Goal: Contribute content: Add original content to the website for others to see

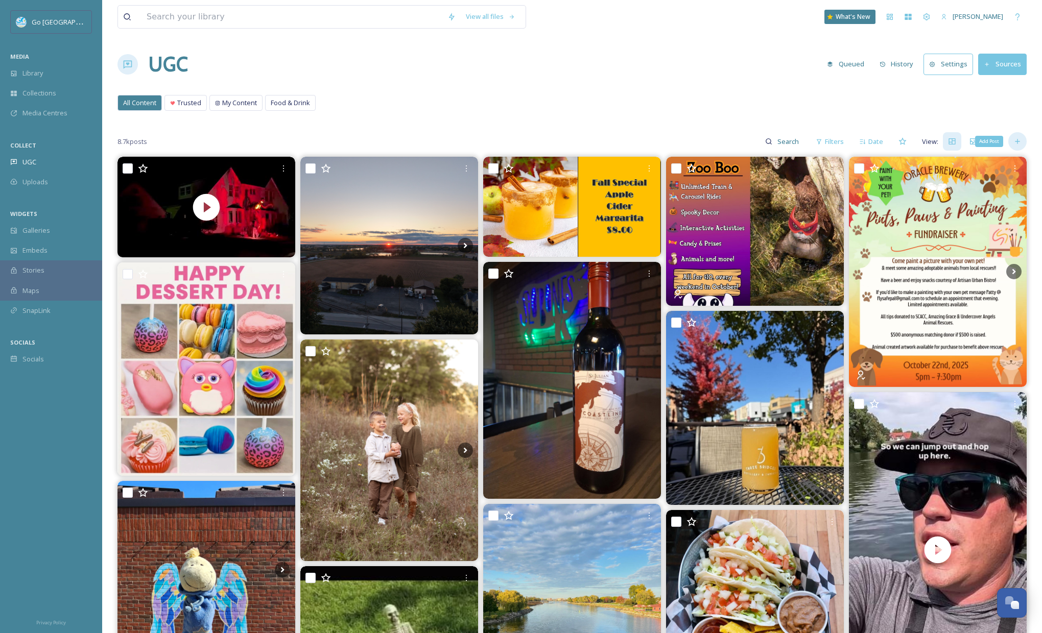
click at [1014, 146] on div "Add Post" at bounding box center [1017, 141] width 18 height 18
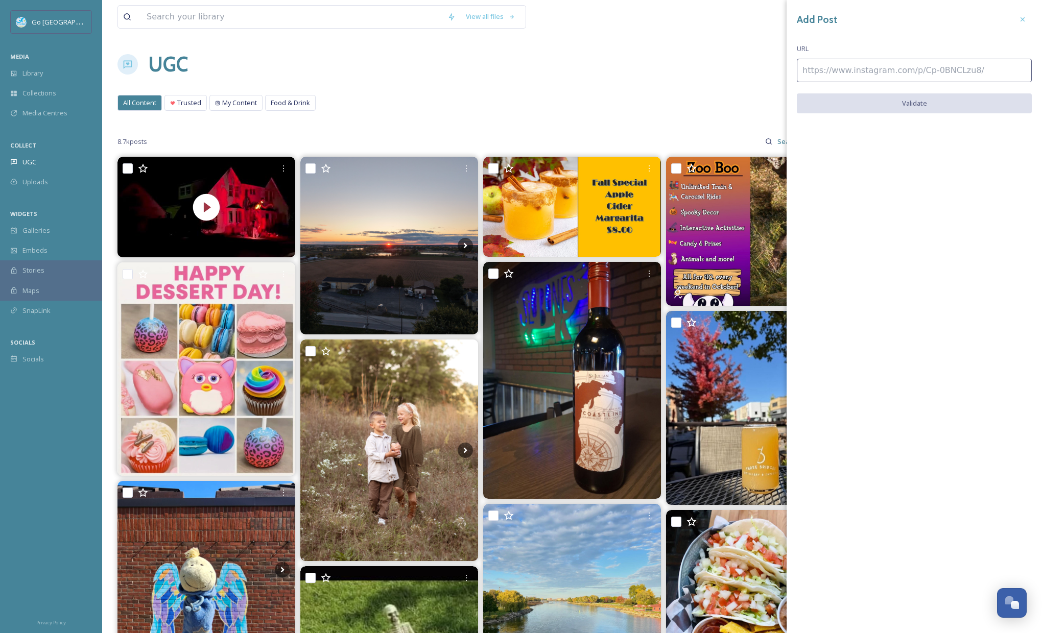
click at [834, 63] on input at bounding box center [914, 70] width 235 height 23
paste input "[URL][DOMAIN_NAME]"
type input "[URL][DOMAIN_NAME]"
click at [922, 103] on button "Validate" at bounding box center [914, 103] width 235 height 21
click at [945, 106] on button "Add Post" at bounding box center [914, 103] width 235 height 21
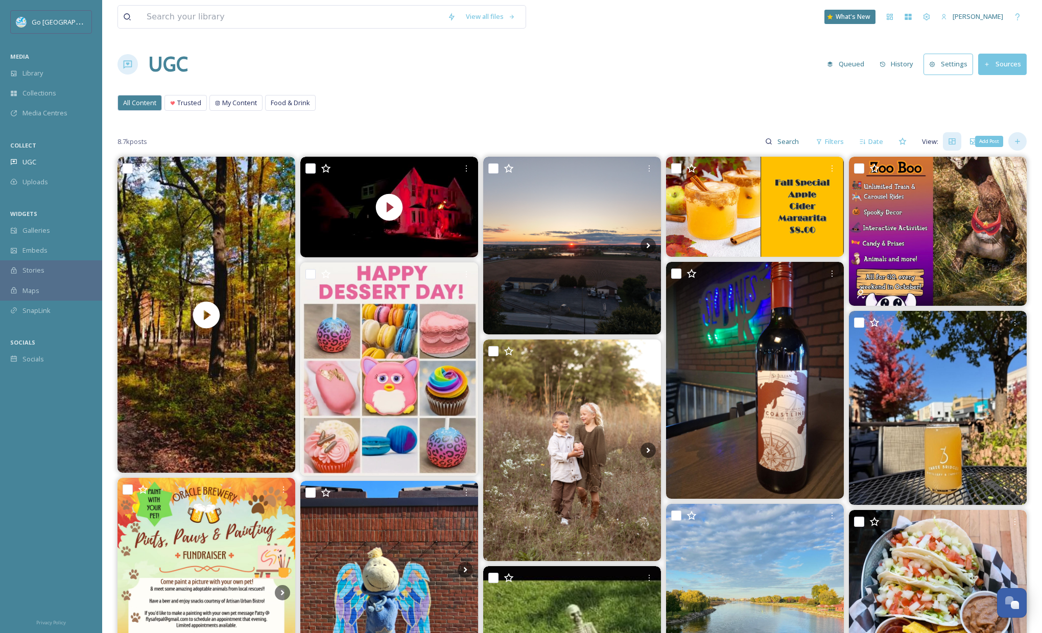
click at [1016, 138] on icon at bounding box center [1017, 141] width 8 height 8
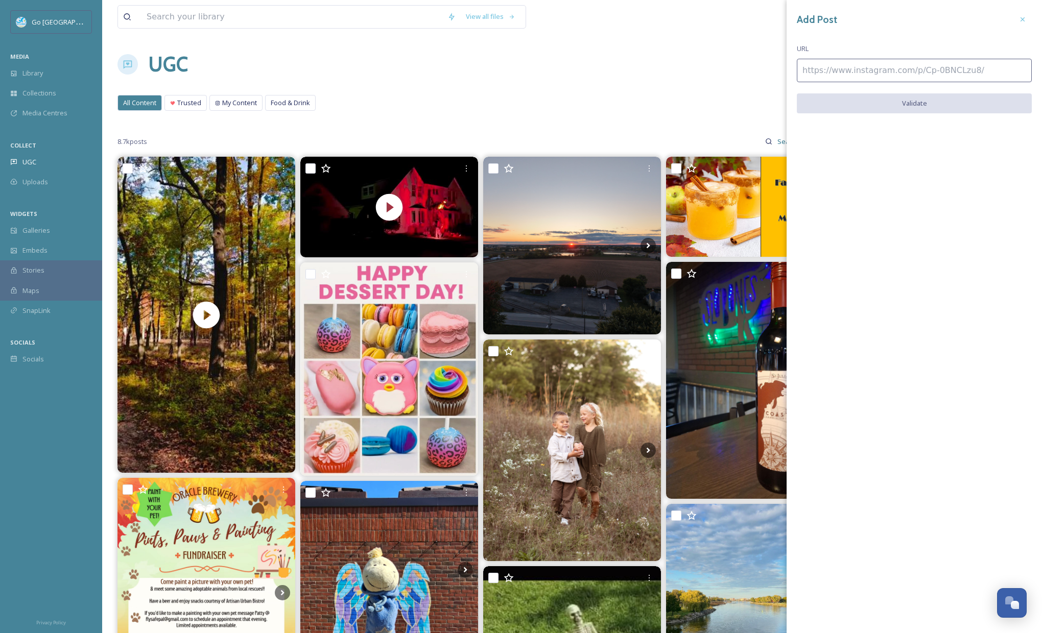
click at [848, 68] on input at bounding box center [914, 70] width 235 height 23
paste input "[URL][DOMAIN_NAME]"
type input "[URL][DOMAIN_NAME]"
click at [896, 97] on button "Validate" at bounding box center [914, 103] width 235 height 21
click at [918, 102] on button "Add Post" at bounding box center [914, 103] width 235 height 21
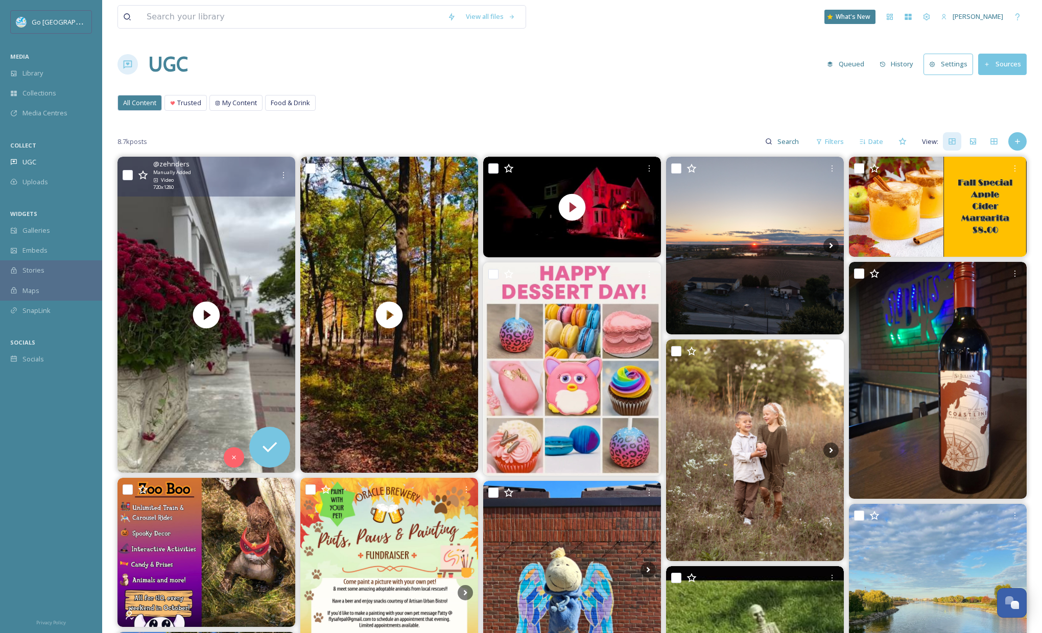
click at [276, 163] on div "@ zehnders Manually Added Video 720 x 1280" at bounding box center [206, 176] width 178 height 39
click at [288, 174] on div at bounding box center [283, 175] width 18 height 18
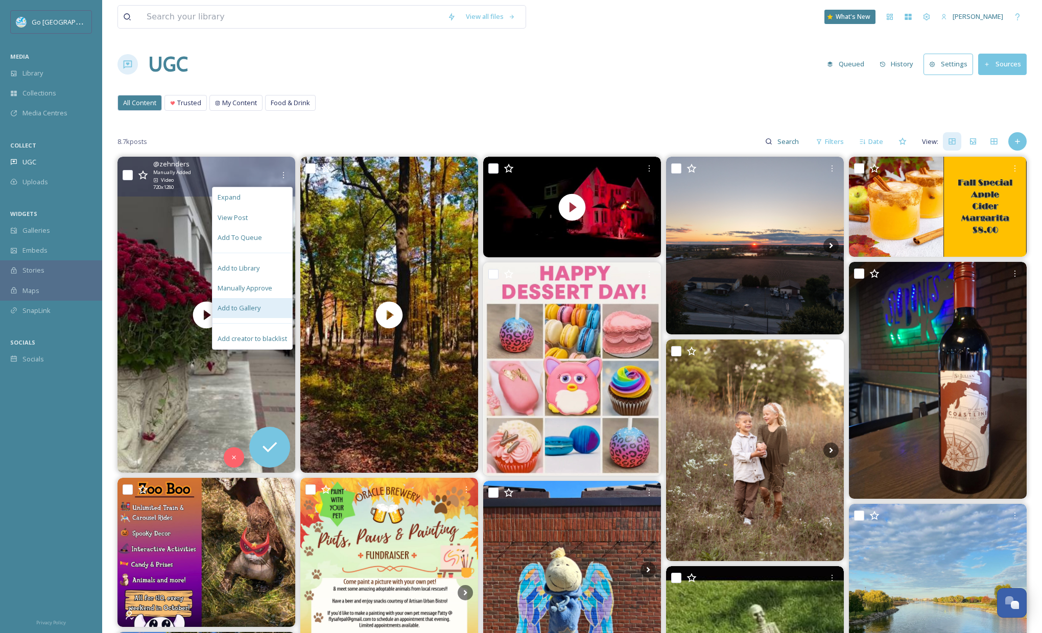
click at [249, 306] on span "Add to Gallery" at bounding box center [239, 308] width 43 height 10
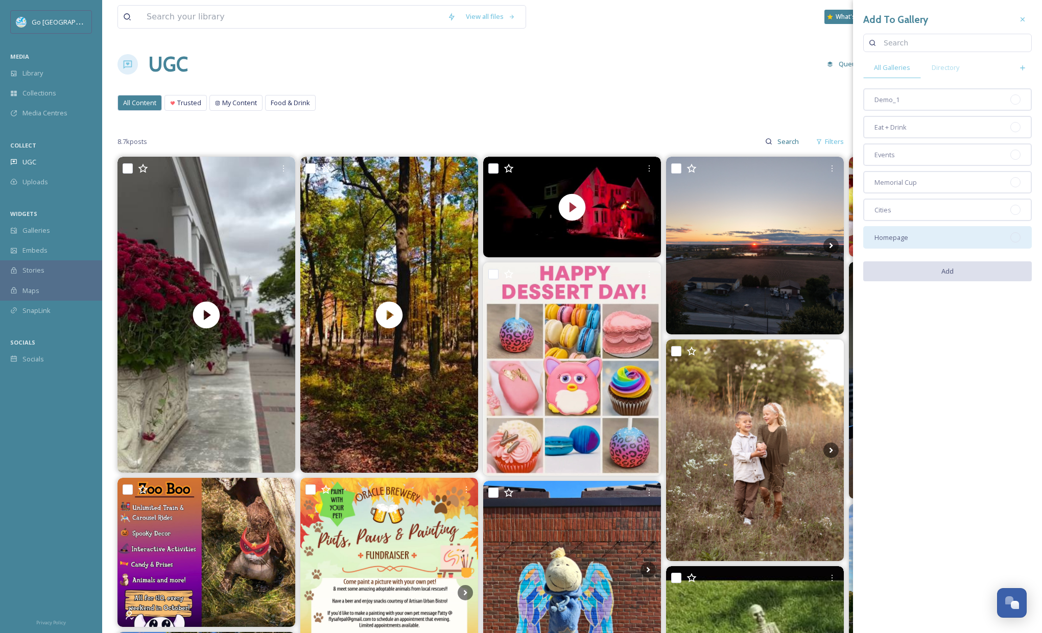
click at [898, 234] on span "Homepage" at bounding box center [891, 238] width 34 height 10
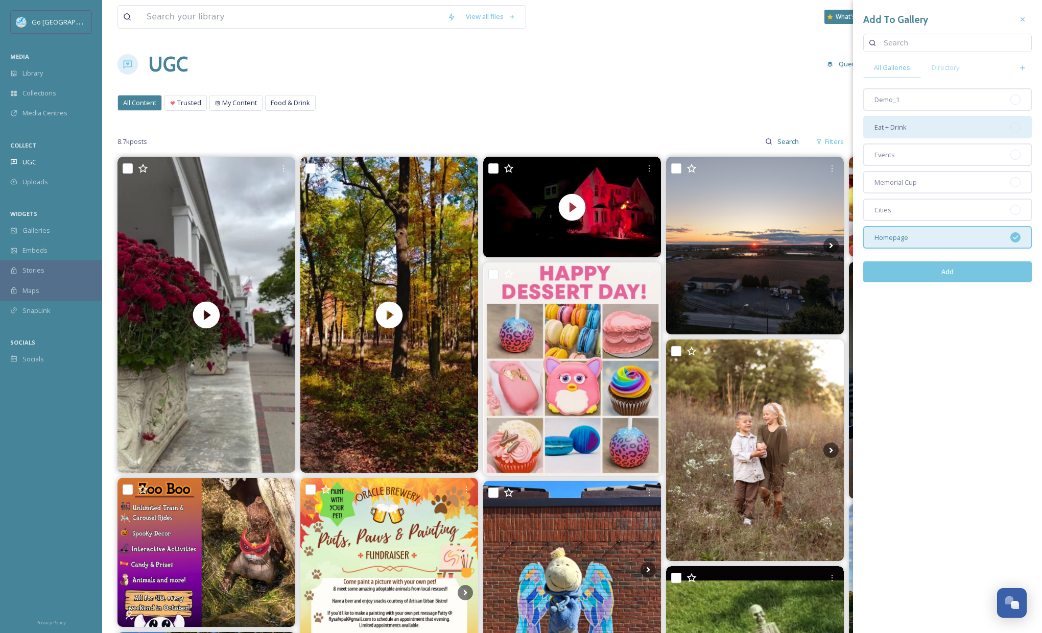
click at [910, 132] on div "Eat + Drink" at bounding box center [947, 127] width 169 height 22
click at [942, 281] on button "Add" at bounding box center [947, 271] width 169 height 21
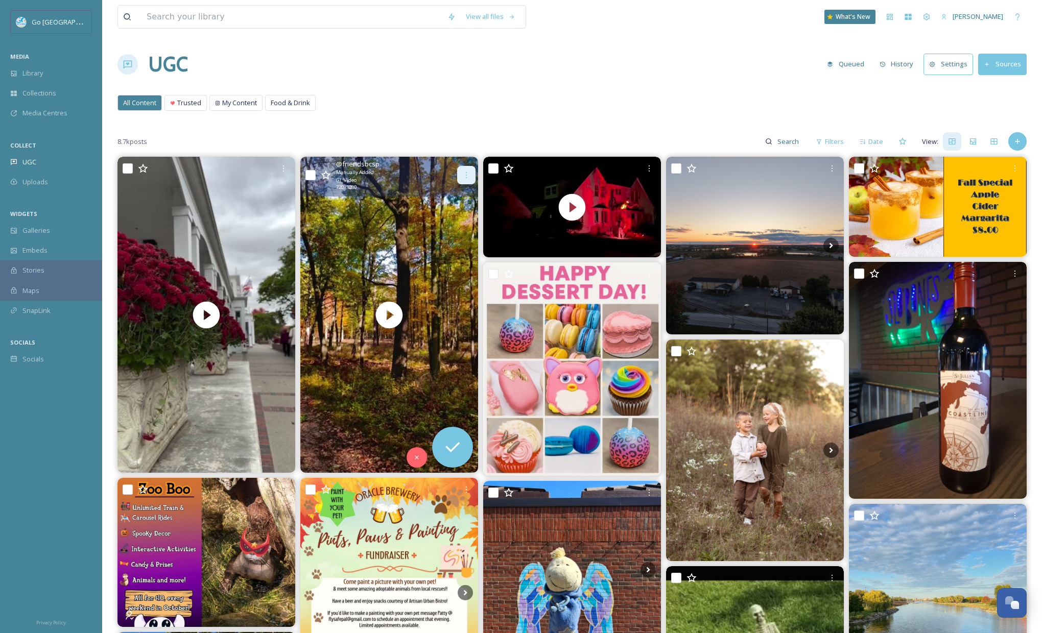
click at [464, 169] on div at bounding box center [466, 175] width 18 height 18
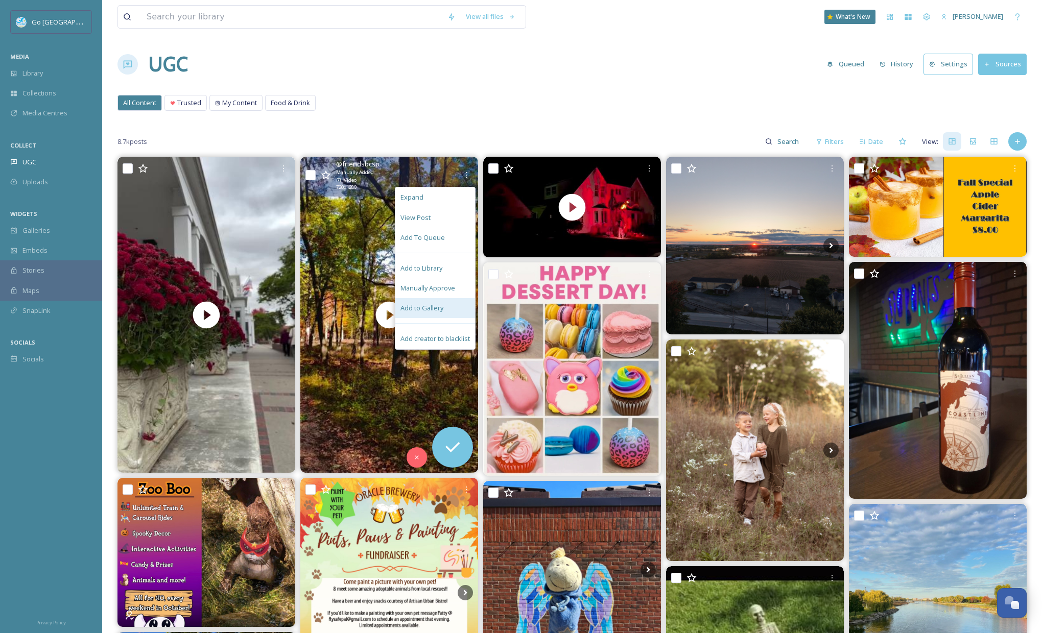
click at [428, 300] on div "Add to Gallery" at bounding box center [435, 308] width 80 height 20
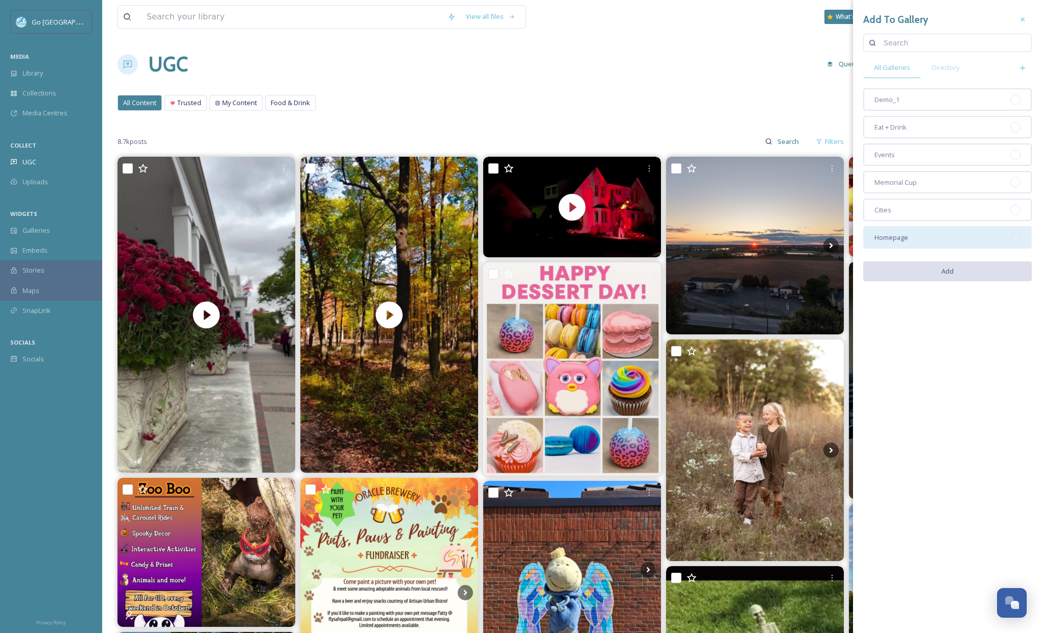
click at [919, 242] on div "Homepage" at bounding box center [947, 237] width 169 height 22
click at [882, 222] on div "Demo_1 Eat + Drink Events Memorial Cup Cities Homepage" at bounding box center [947, 168] width 169 height 160
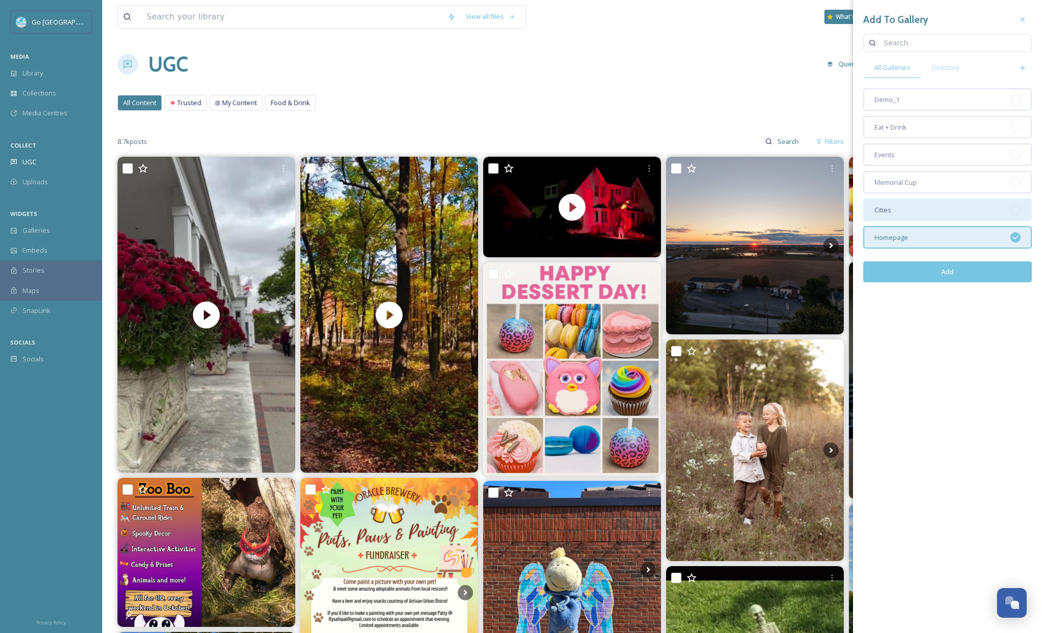
click at [887, 210] on span "Cities" at bounding box center [882, 210] width 17 height 10
click at [932, 279] on button "Add" at bounding box center [947, 271] width 169 height 21
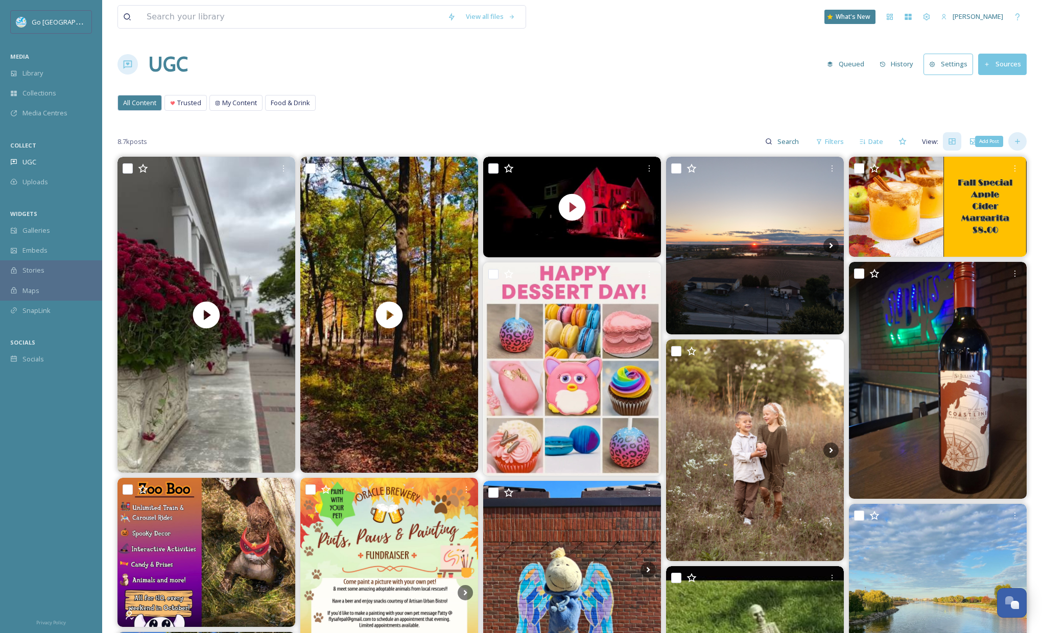
click at [1018, 139] on icon at bounding box center [1017, 141] width 8 height 8
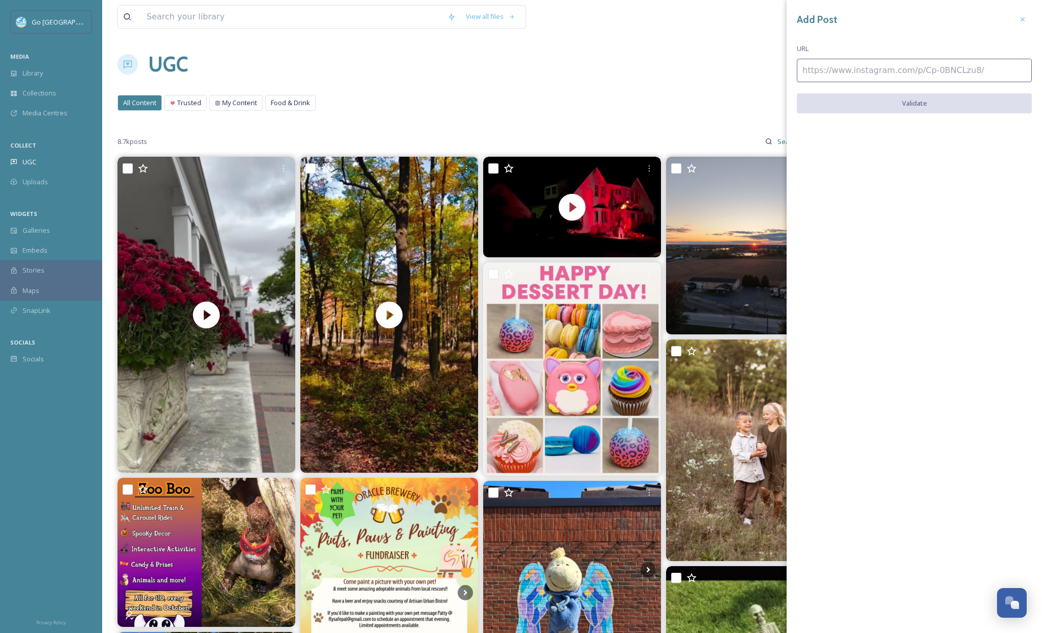
click at [851, 73] on input at bounding box center [914, 70] width 235 height 23
paste input "[URL][DOMAIN_NAME]"
type input "[URL][DOMAIN_NAME]"
click at [931, 103] on button "Validate" at bounding box center [914, 103] width 235 height 21
click at [926, 103] on button "Add Post" at bounding box center [914, 103] width 235 height 21
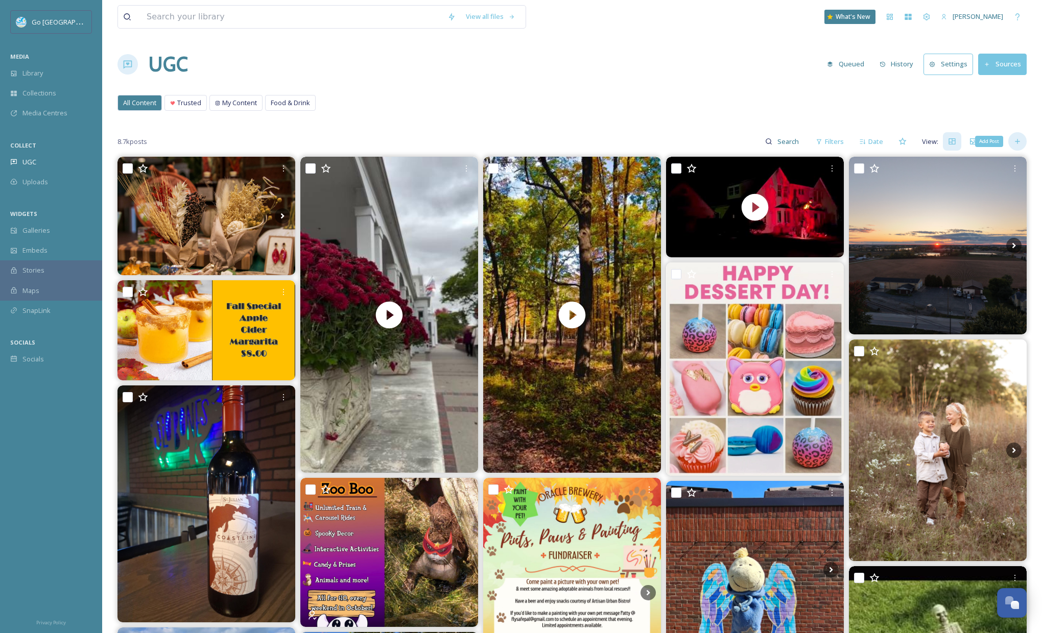
click at [1020, 143] on icon at bounding box center [1017, 141] width 8 height 8
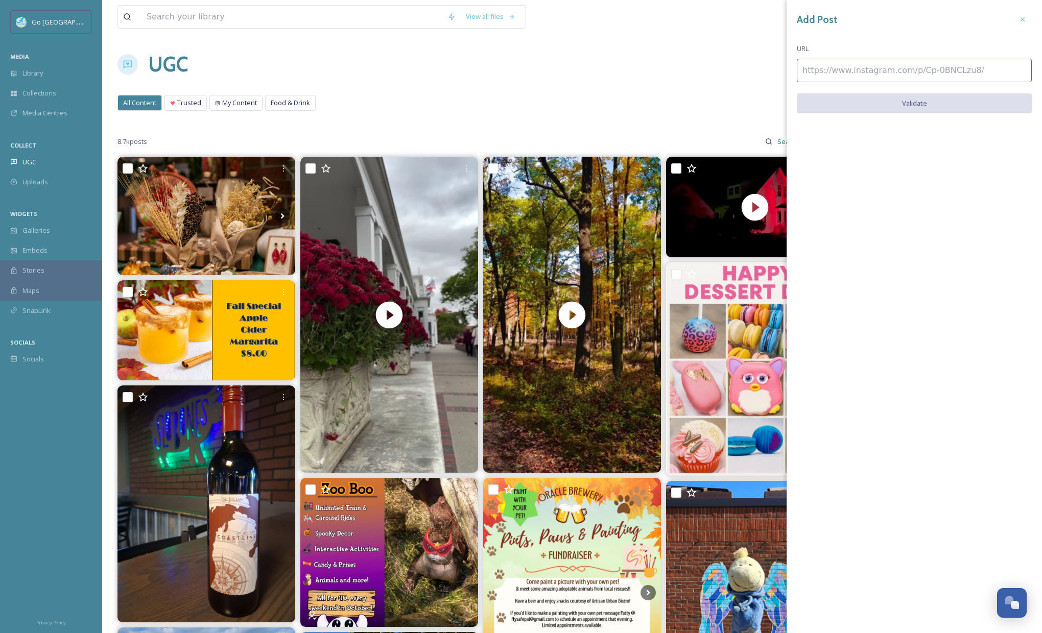
click at [894, 64] on input at bounding box center [914, 70] width 235 height 23
paste input "[URL][DOMAIN_NAME]"
type input "[URL][DOMAIN_NAME]"
click at [931, 105] on button "Validate" at bounding box center [914, 103] width 235 height 21
click at [903, 110] on button "Add Post" at bounding box center [914, 103] width 235 height 21
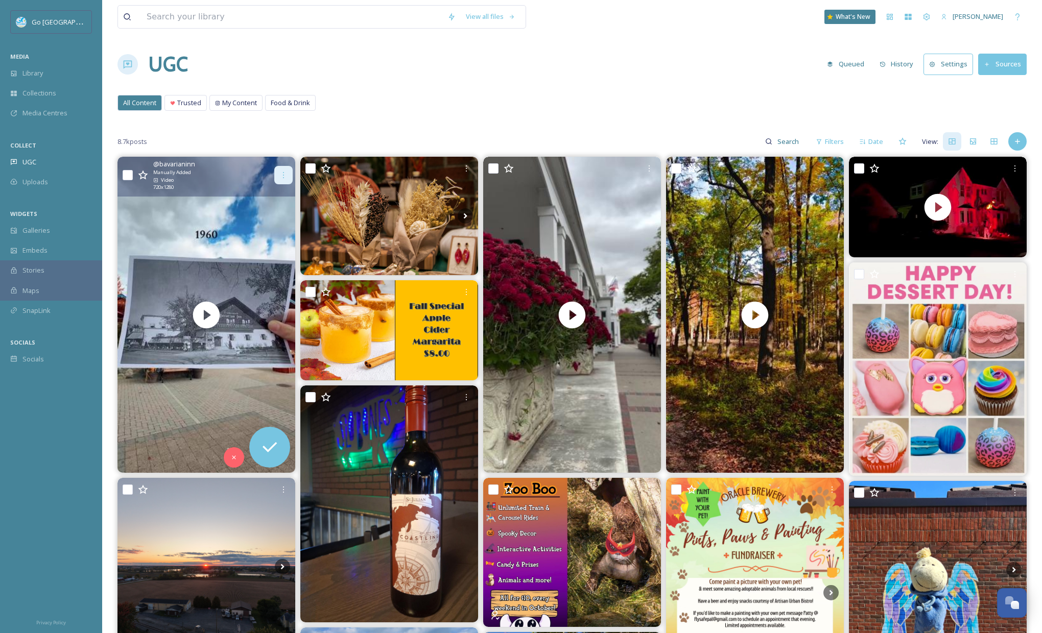
click at [282, 168] on div at bounding box center [283, 175] width 18 height 18
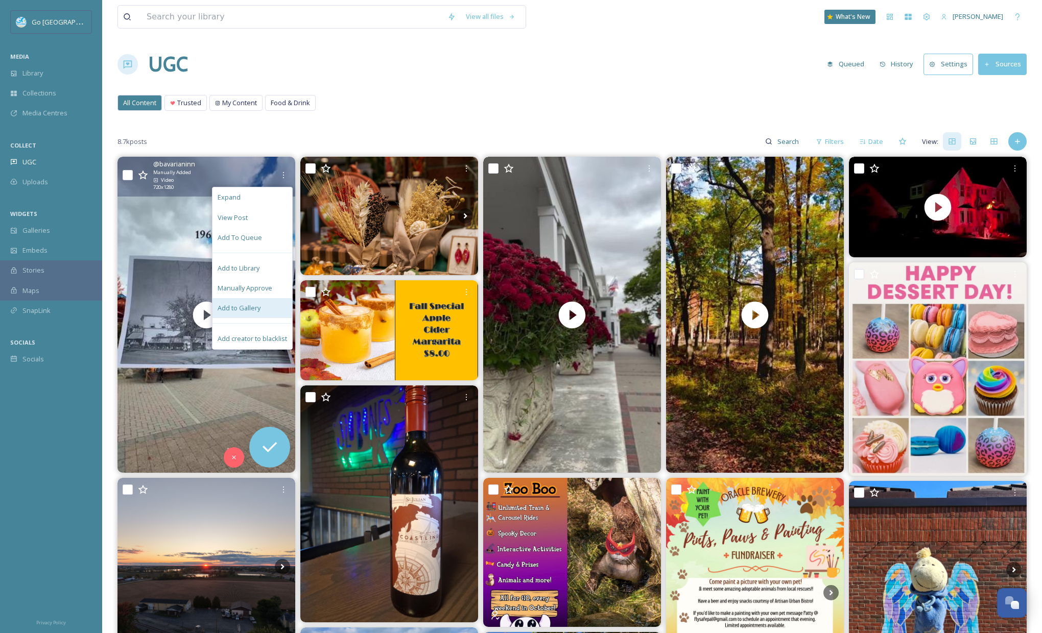
click at [259, 312] on span "Add to Gallery" at bounding box center [239, 308] width 43 height 10
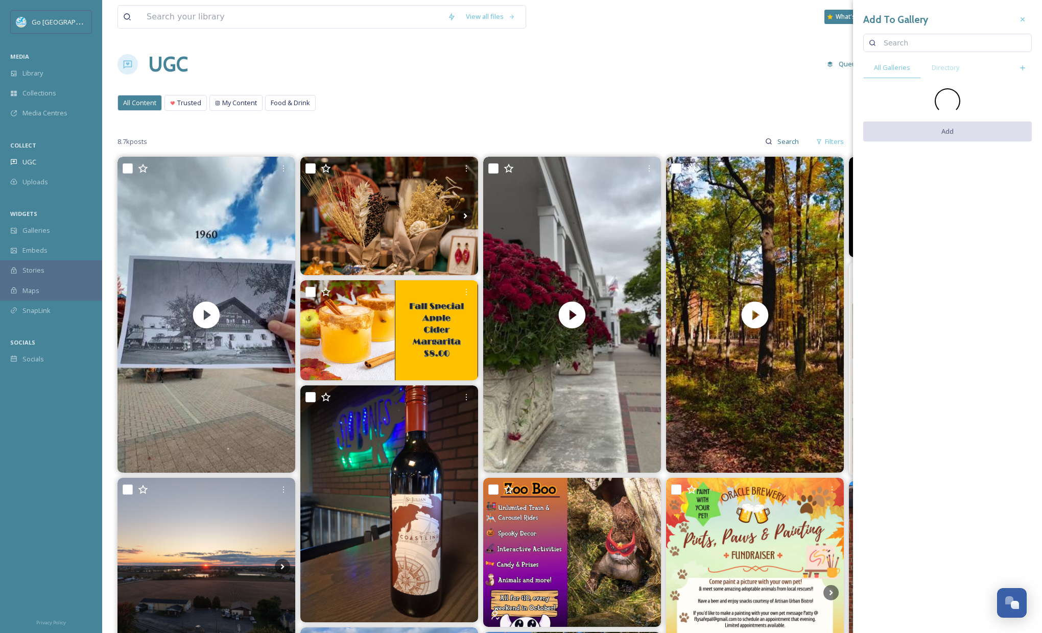
click at [1025, 19] on icon at bounding box center [1022, 19] width 8 height 8
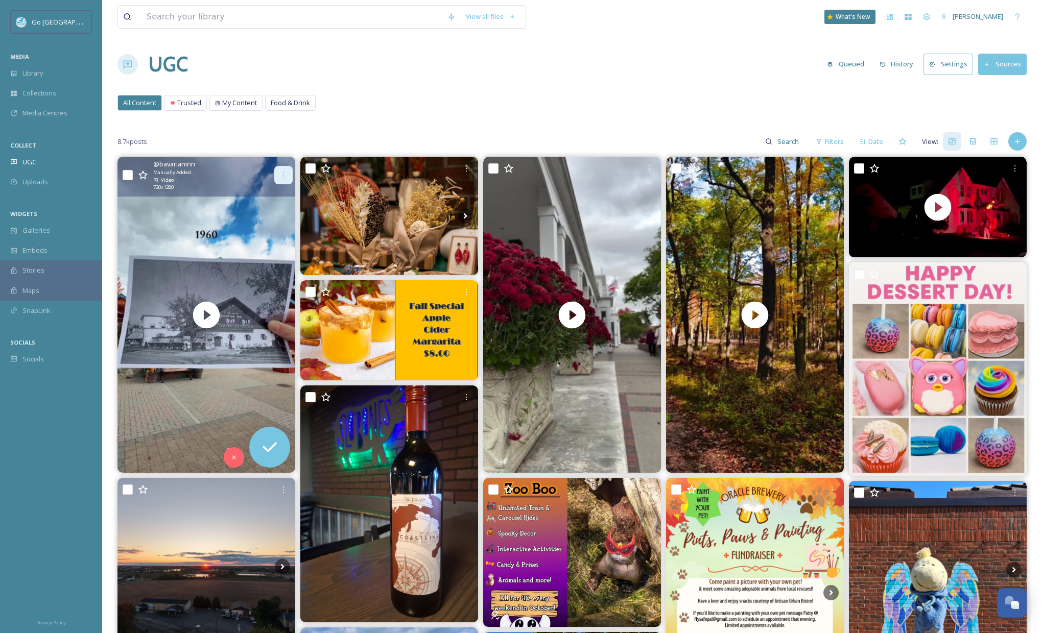
click at [286, 169] on div at bounding box center [283, 175] width 18 height 18
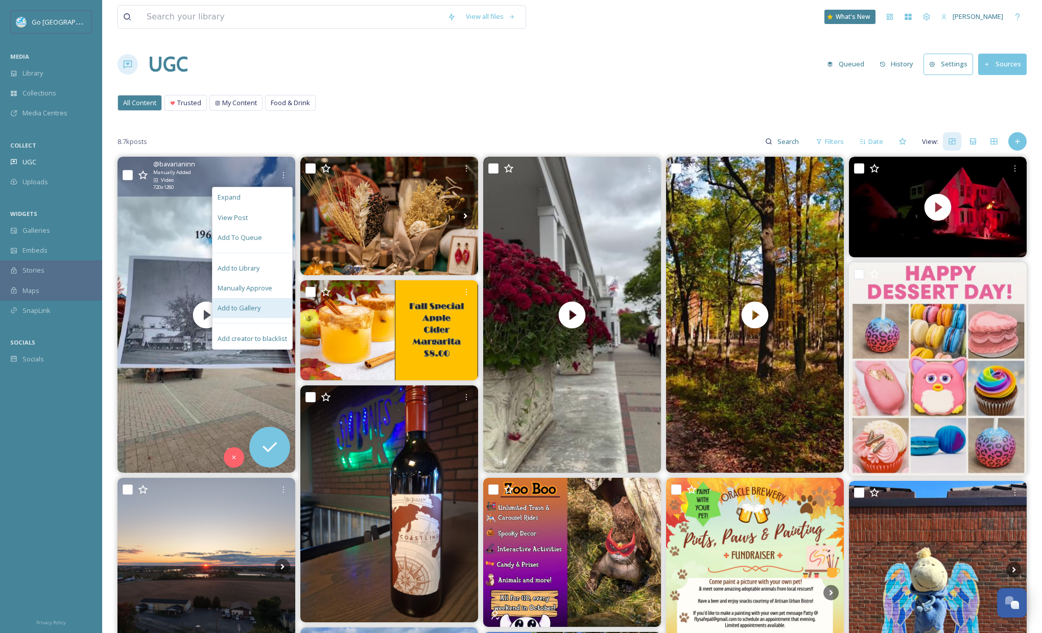
click at [253, 305] on span "Add to Gallery" at bounding box center [239, 308] width 43 height 10
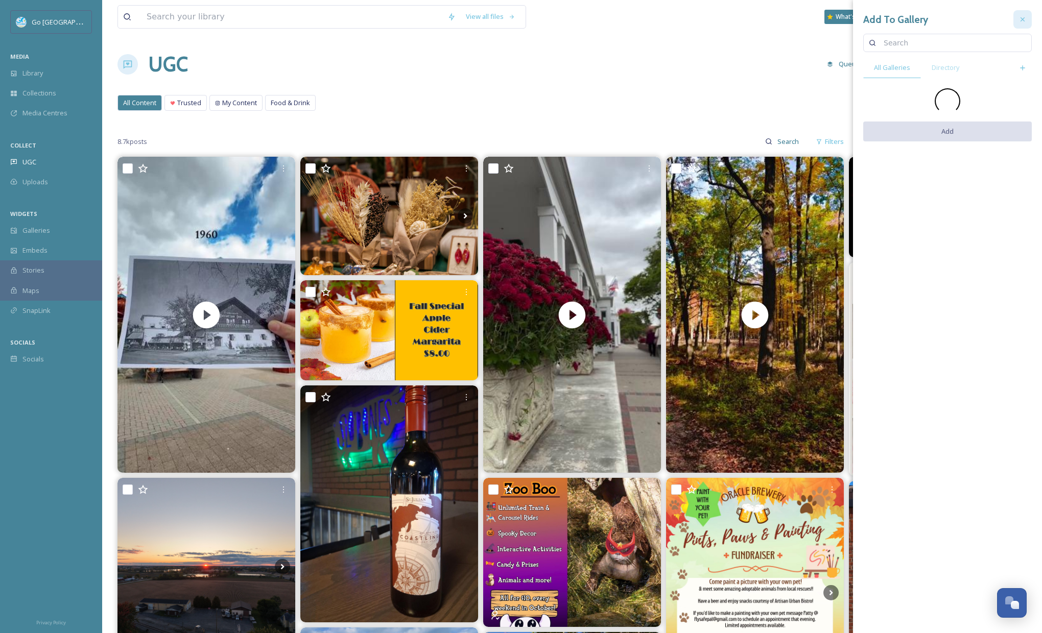
click at [1022, 25] on div at bounding box center [1022, 19] width 18 height 18
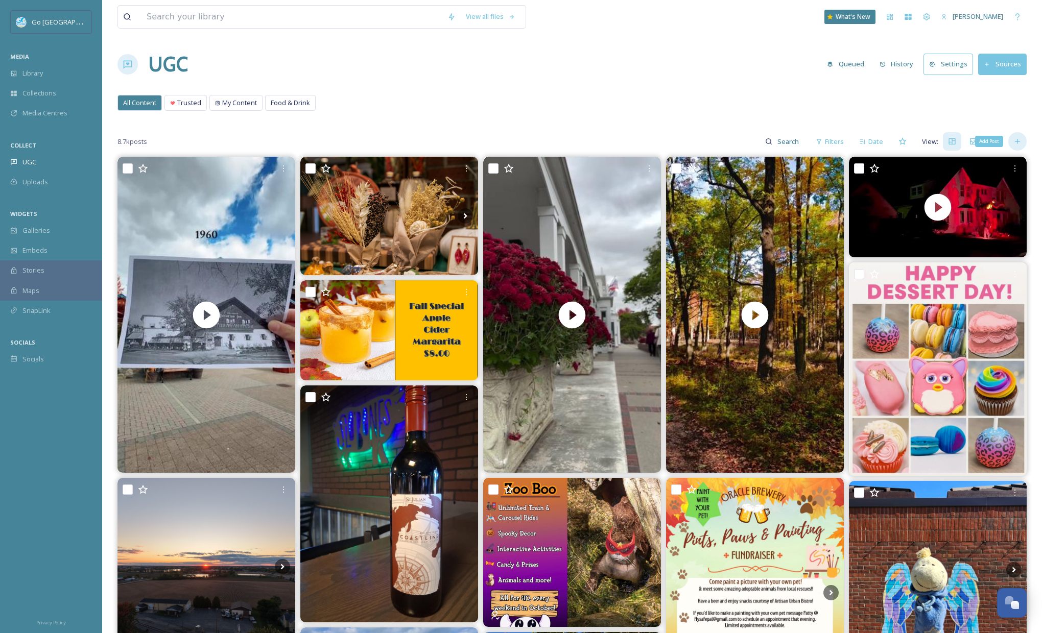
click at [1012, 142] on div "Add Post" at bounding box center [1017, 141] width 18 height 18
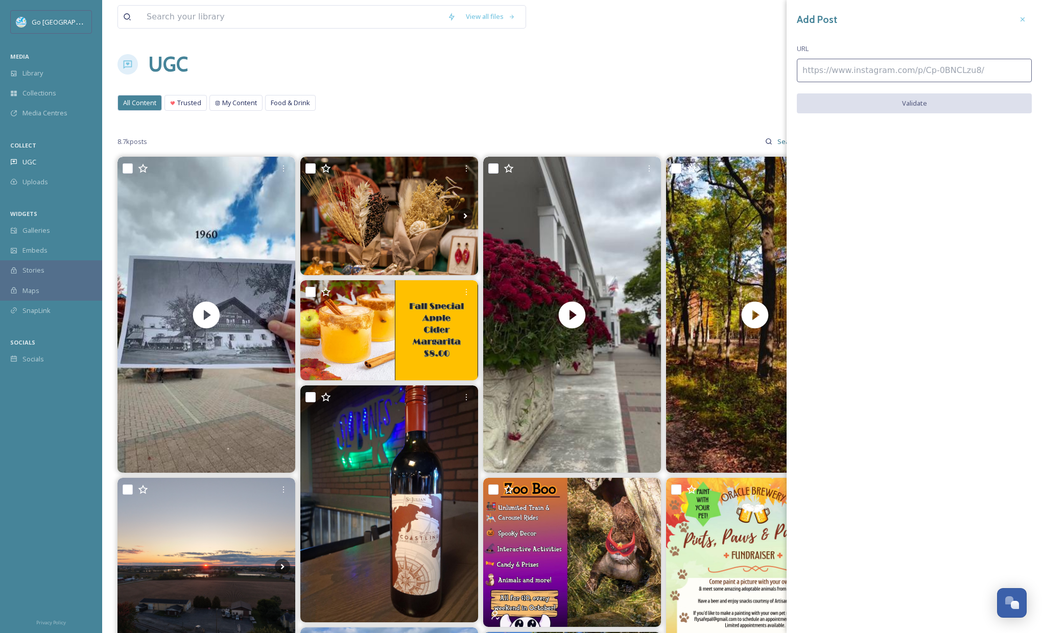
click at [829, 77] on input at bounding box center [914, 70] width 235 height 23
paste input "[URL][DOMAIN_NAME]"
type input "[URL][DOMAIN_NAME]"
click at [892, 98] on button "Validate" at bounding box center [914, 103] width 235 height 21
click at [930, 107] on button "Add Post" at bounding box center [914, 103] width 235 height 21
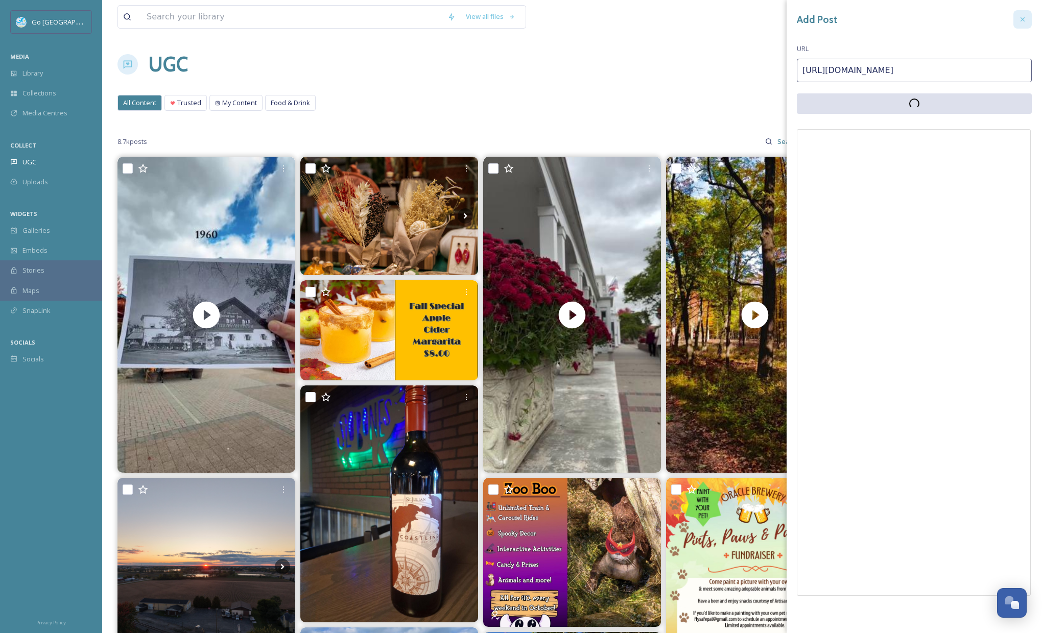
click at [1018, 21] on icon at bounding box center [1022, 19] width 8 height 8
